Goal: Transaction & Acquisition: Book appointment/travel/reservation

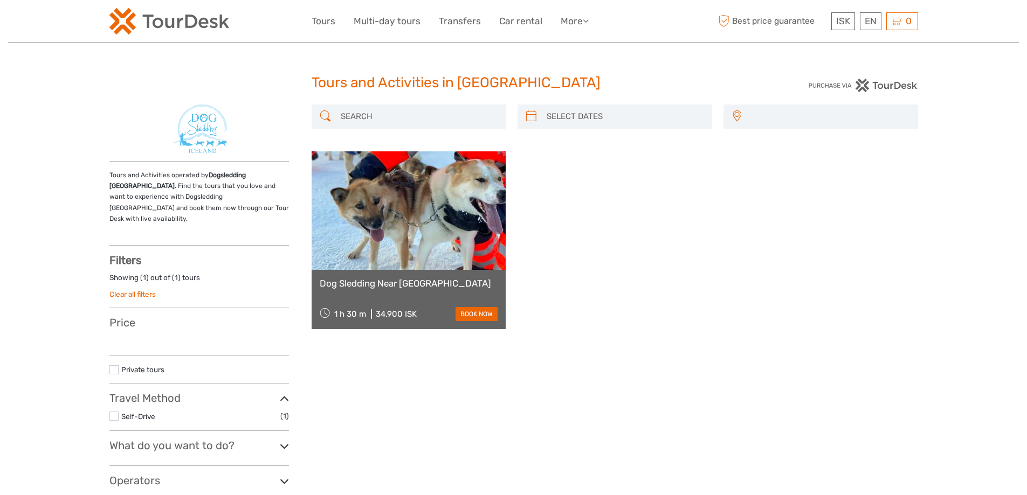
select select
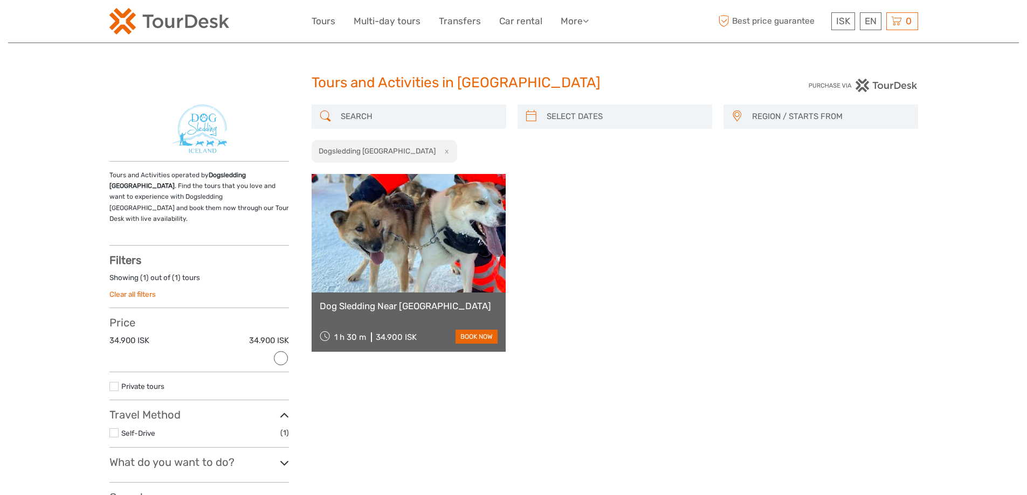
click at [455, 264] on link at bounding box center [409, 233] width 195 height 119
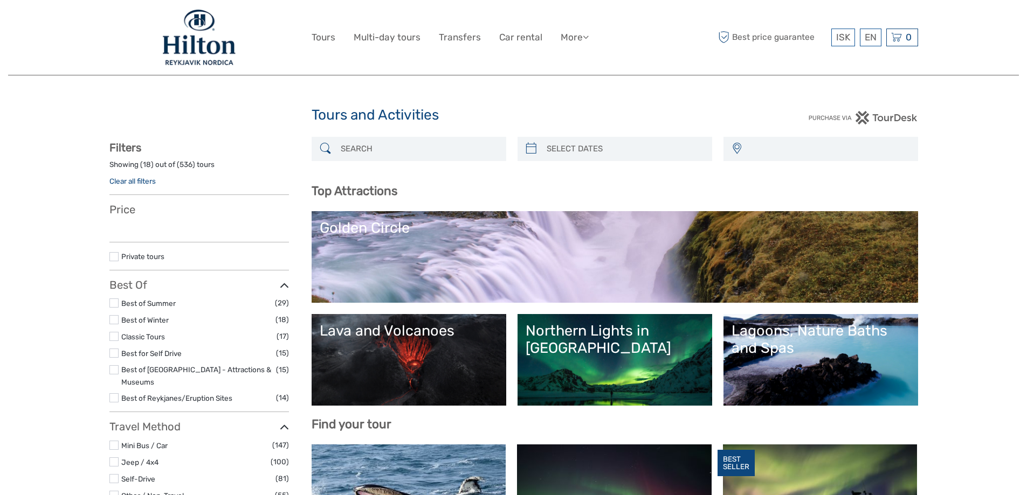
select select
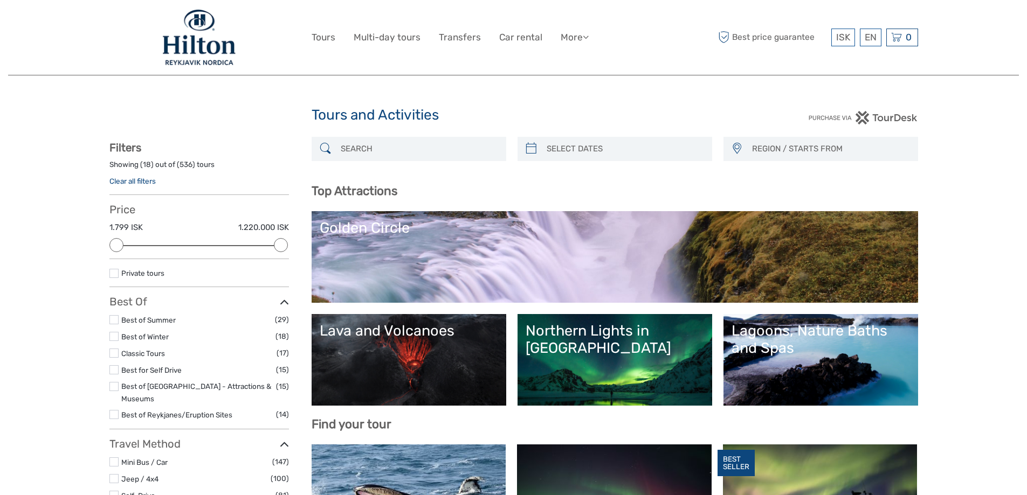
click at [404, 141] on input "search" at bounding box center [418, 149] width 164 height 19
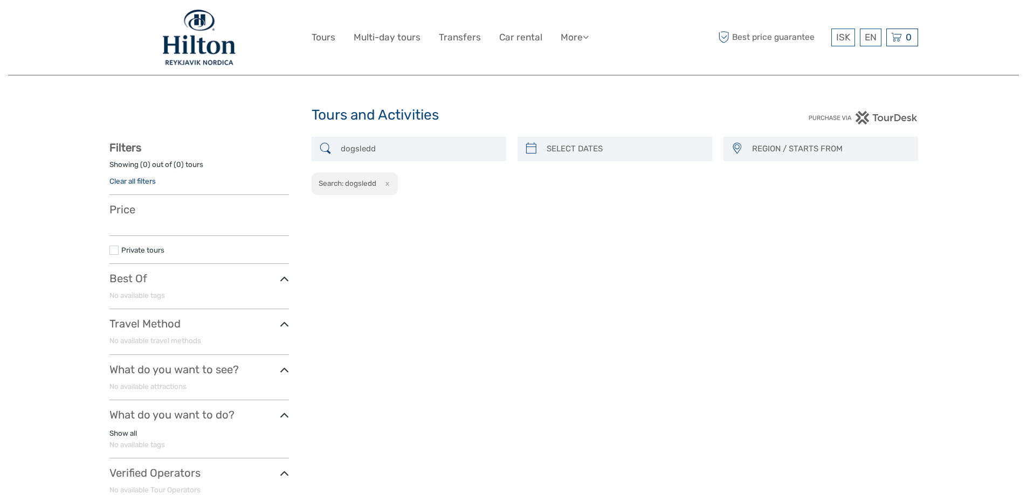
click at [937, 353] on div "Tours and Activities Tours and Activities REGION / STARTS FROM [GEOGRAPHIC_DATA…" at bounding box center [513, 338] width 1011 height 676
click at [921, 215] on div "Tours and Activities Tours and Activities REGION / STARTS FROM [GEOGRAPHIC_DATA…" at bounding box center [513, 338] width 1011 height 676
click at [404, 140] on input "dogsledd" at bounding box center [418, 149] width 164 height 19
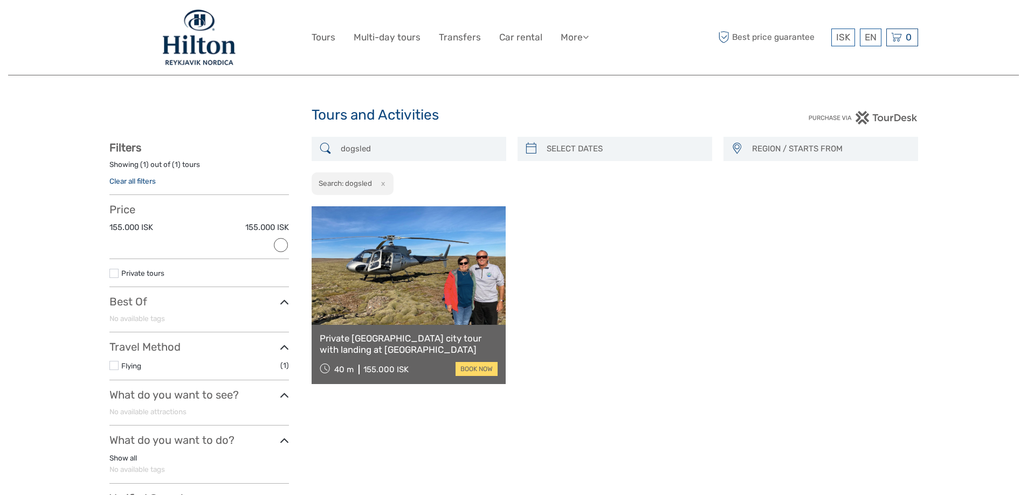
type input "dogsled"
